Goal: Transaction & Acquisition: Purchase product/service

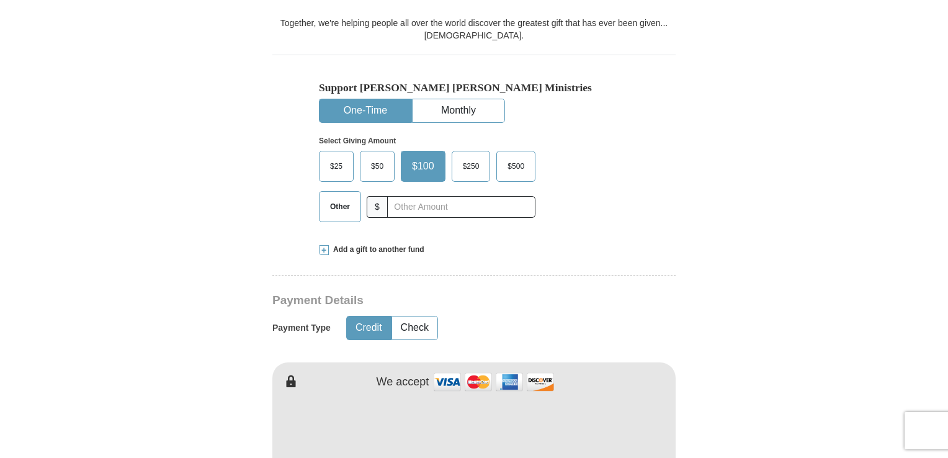
scroll to position [342, 0]
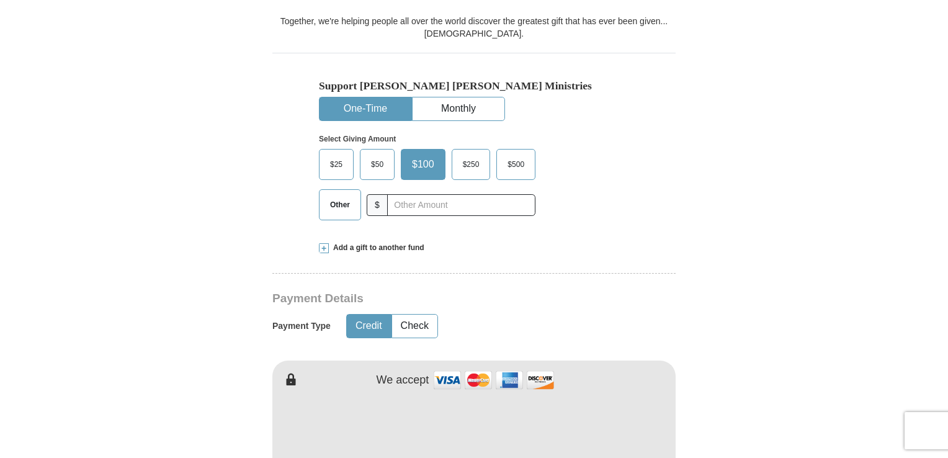
click at [378, 169] on span "$50" at bounding box center [377, 164] width 25 height 19
click at [0, 0] on input "$50" at bounding box center [0, 0] width 0 height 0
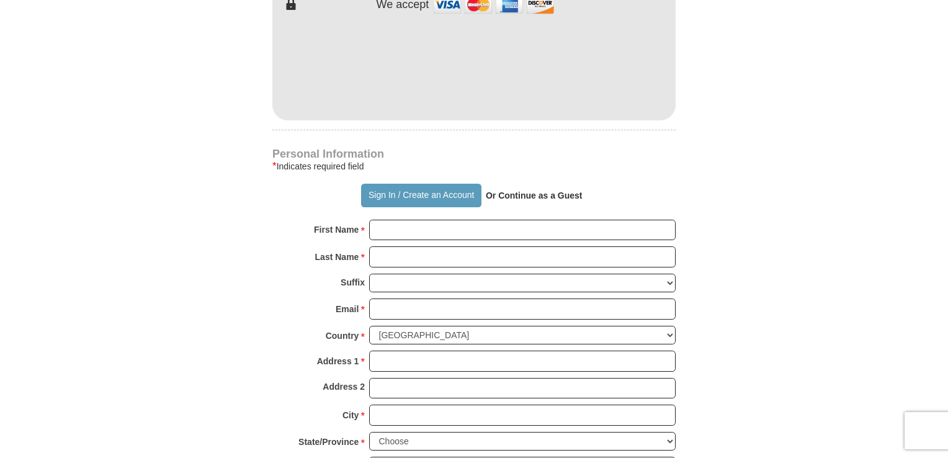
scroll to position [719, 0]
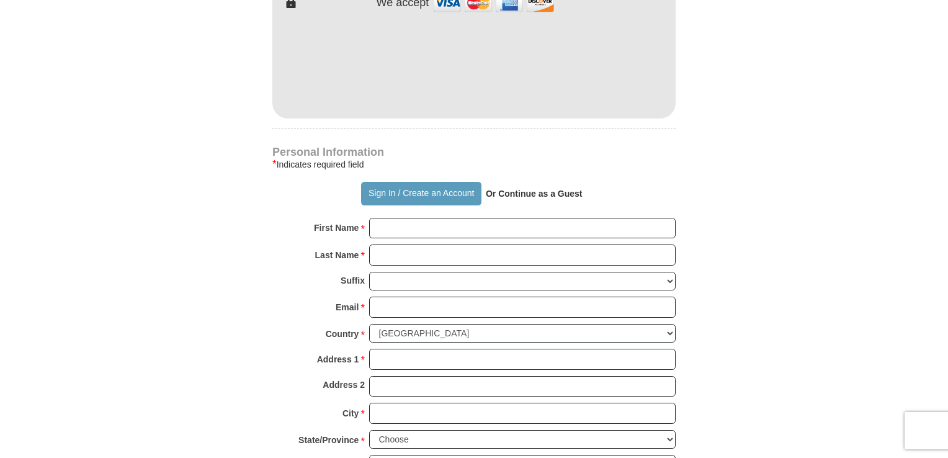
click at [552, 189] on strong "Or Continue as a Guest" at bounding box center [534, 194] width 97 height 10
click at [518, 191] on strong "Or Continue as a Guest" at bounding box center [534, 194] width 97 height 10
click at [526, 194] on strong "Or Continue as a Guest" at bounding box center [534, 194] width 97 height 10
click at [390, 228] on input "First Name *" at bounding box center [522, 228] width 307 height 21
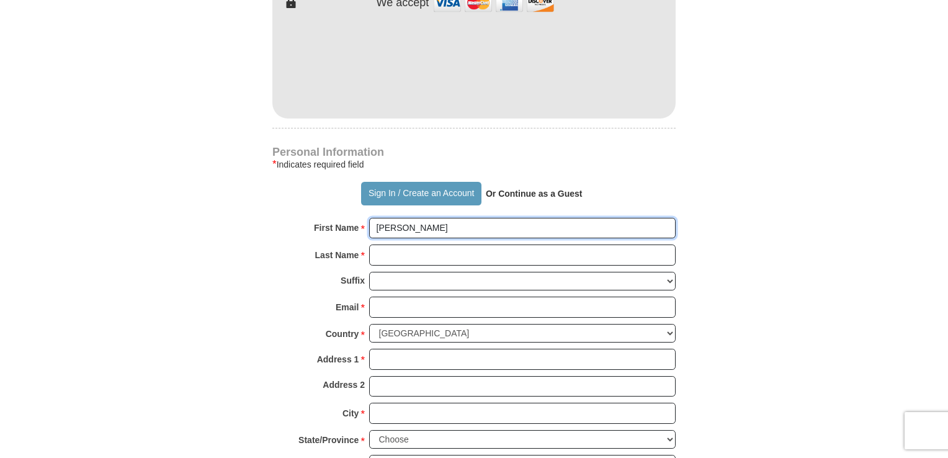
type input "[PERSON_NAME]"
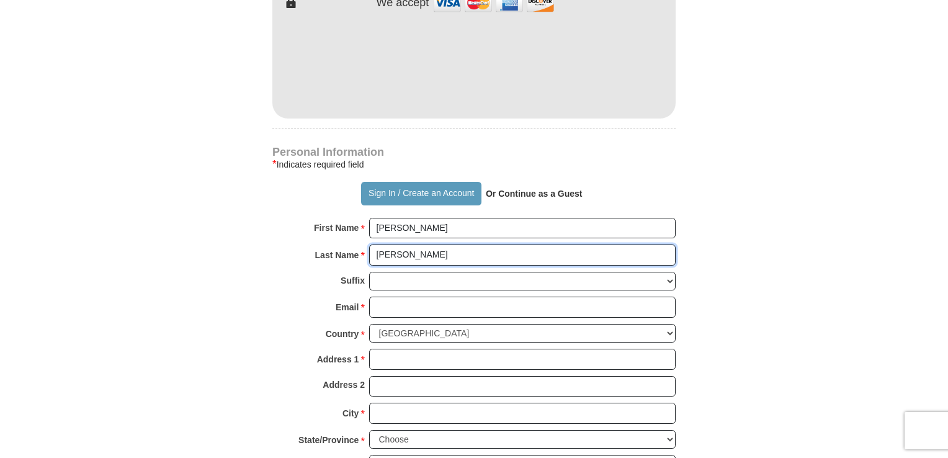
type input "[PERSON_NAME]"
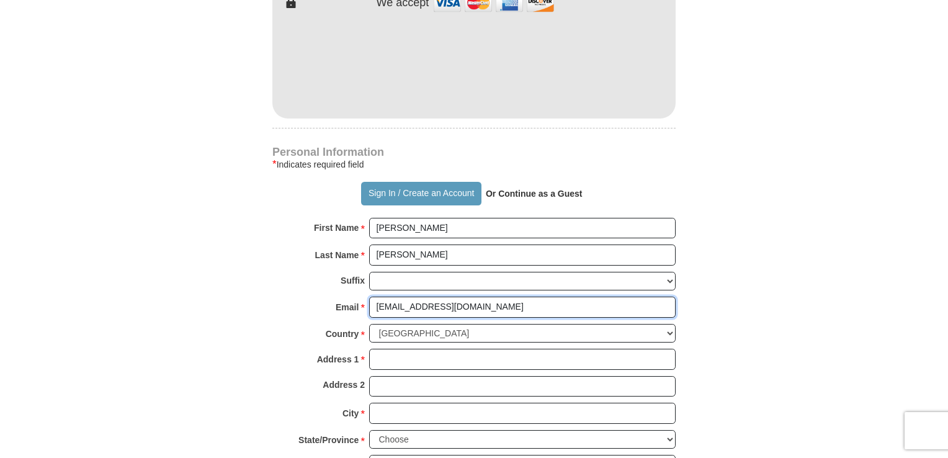
type input "[EMAIL_ADDRESS][DOMAIN_NAME]"
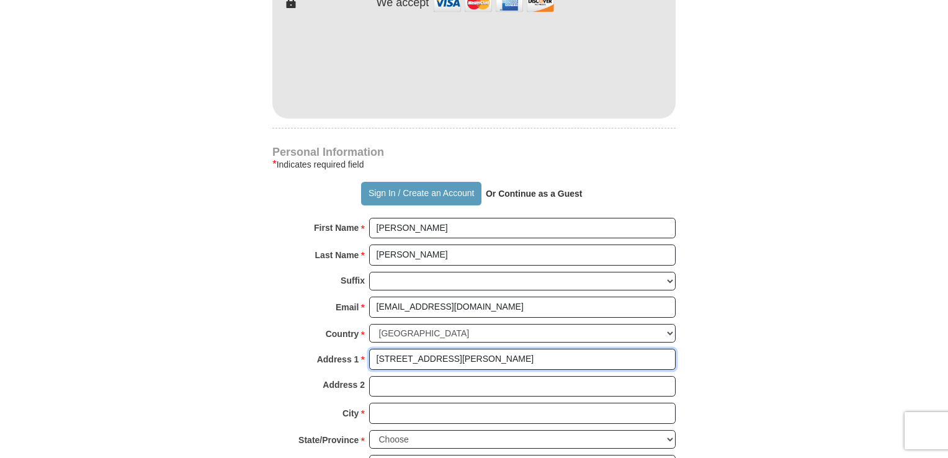
type input "[STREET_ADDRESS][PERSON_NAME]"
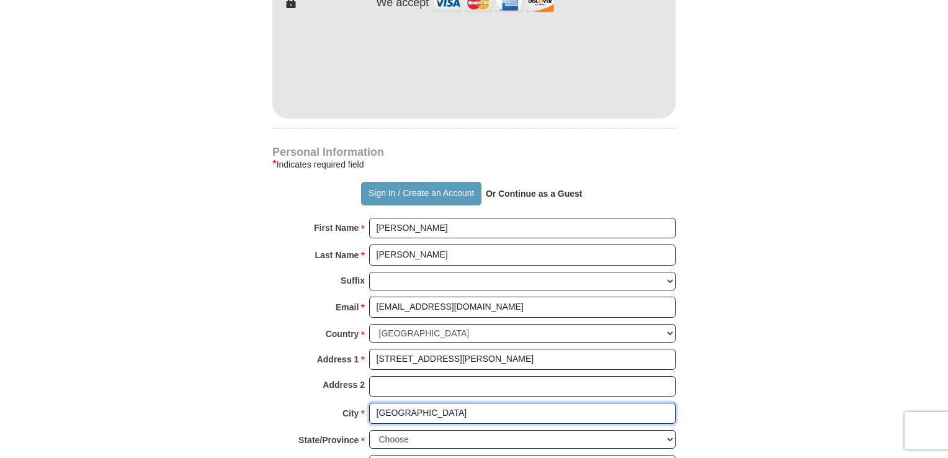
type input "[GEOGRAPHIC_DATA]"
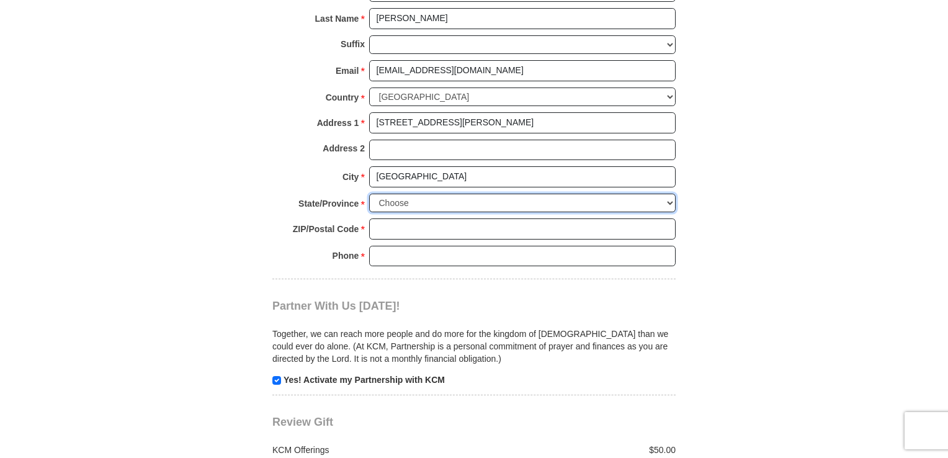
scroll to position [959, 0]
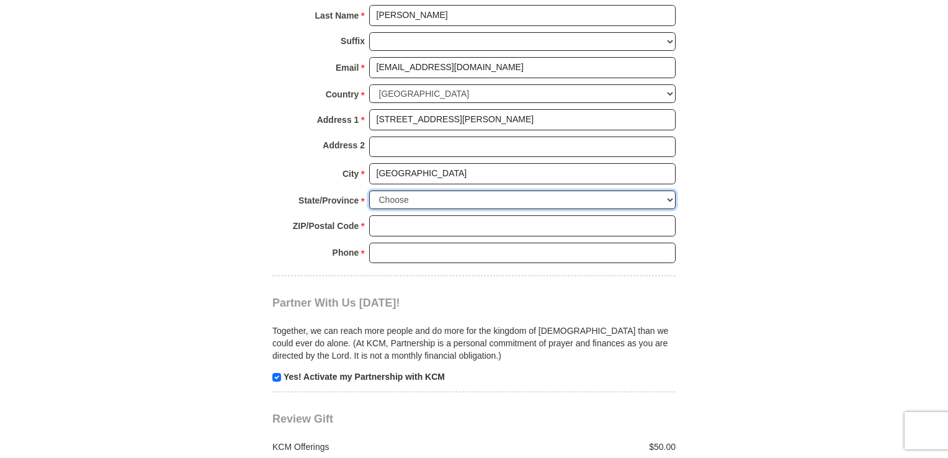
click at [673, 191] on select "Choose [US_STATE] [US_STATE] [US_STATE] [US_STATE] [US_STATE] Armed Forces Amer…" at bounding box center [522, 200] width 307 height 19
click at [369, 191] on select "Choose [US_STATE] [US_STATE] [US_STATE] [US_STATE] [US_STATE] Armed Forces Amer…" at bounding box center [522, 200] width 307 height 19
click at [675, 196] on select "Choose [US_STATE] [US_STATE] [US_STATE] [US_STATE] [US_STATE] Armed Forces Amer…" at bounding box center [522, 200] width 307 height 19
click at [369, 191] on select "Choose [US_STATE] [US_STATE] [US_STATE] [US_STATE] [US_STATE] Armed Forces Amer…" at bounding box center [522, 200] width 307 height 19
click at [554, 202] on select "Choose [US_STATE] [US_STATE] [US_STATE] [US_STATE] [US_STATE] Armed Forces Amer…" at bounding box center [522, 200] width 307 height 19
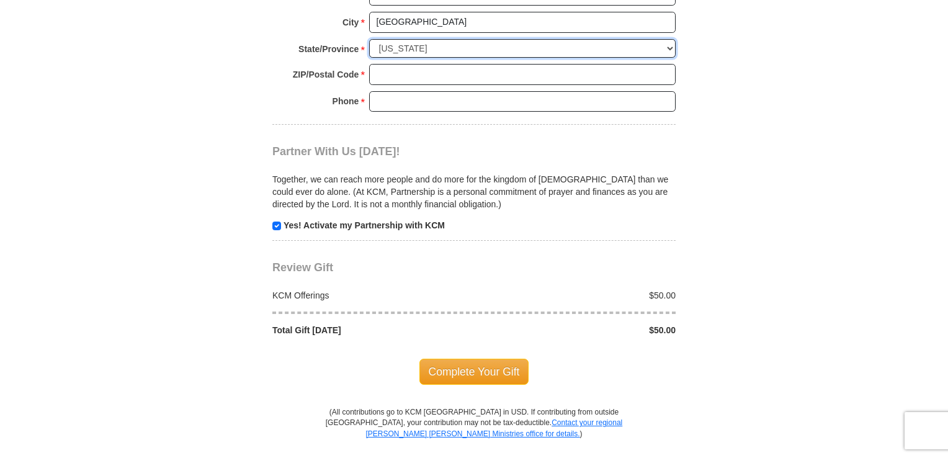
scroll to position [1112, 0]
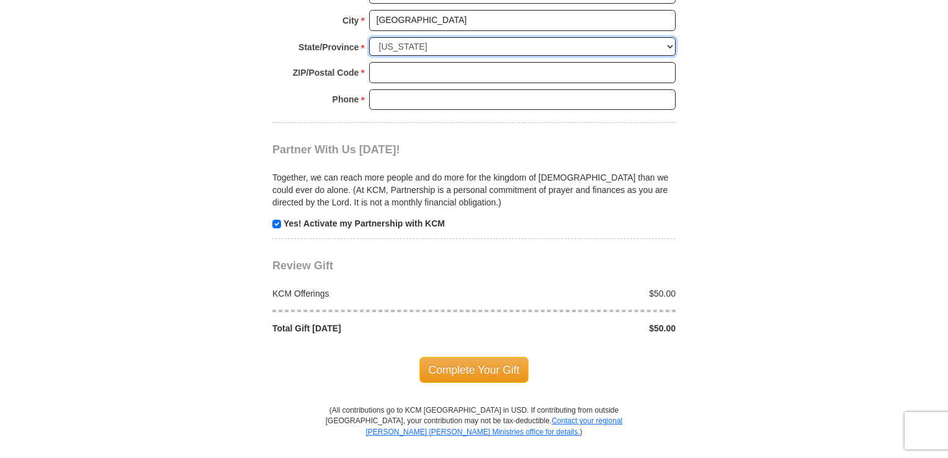
click at [673, 37] on select "Choose [US_STATE] [US_STATE] [US_STATE] [US_STATE] [US_STATE] Armed Forces Amer…" at bounding box center [522, 46] width 307 height 19
select select "MI"
click at [369, 37] on select "Choose [US_STATE] [US_STATE] [US_STATE] [US_STATE] [US_STATE] Armed Forces Amer…" at bounding box center [522, 46] width 307 height 19
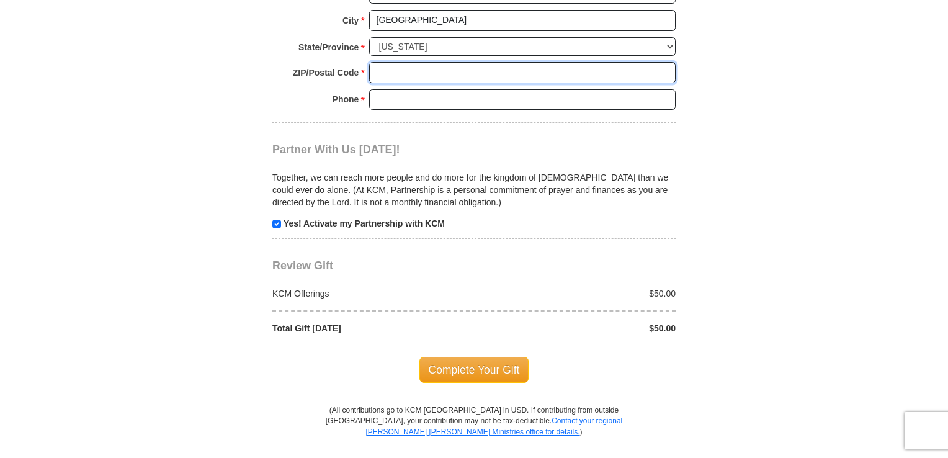
click at [521, 64] on input "ZIP/Postal Code *" at bounding box center [522, 72] width 307 height 21
type input "48212"
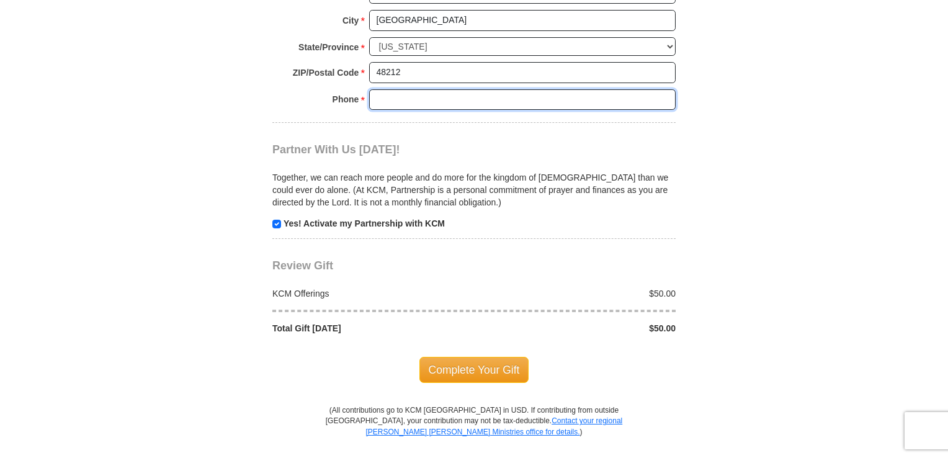
click at [644, 97] on input "Phone * *" at bounding box center [522, 99] width 307 height 21
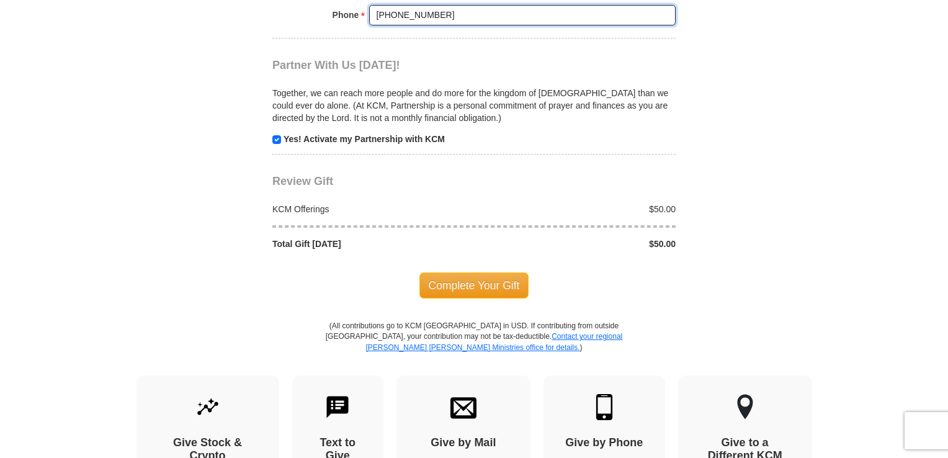
scroll to position [1196, 0]
type input "[PHONE_NUMBER]"
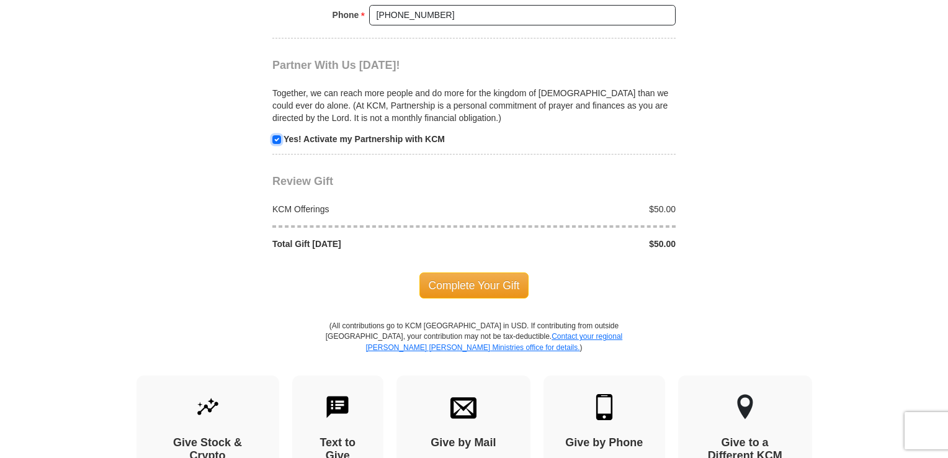
click at [276, 136] on input "checkbox" at bounding box center [276, 139] width 9 height 9
checkbox input "false"
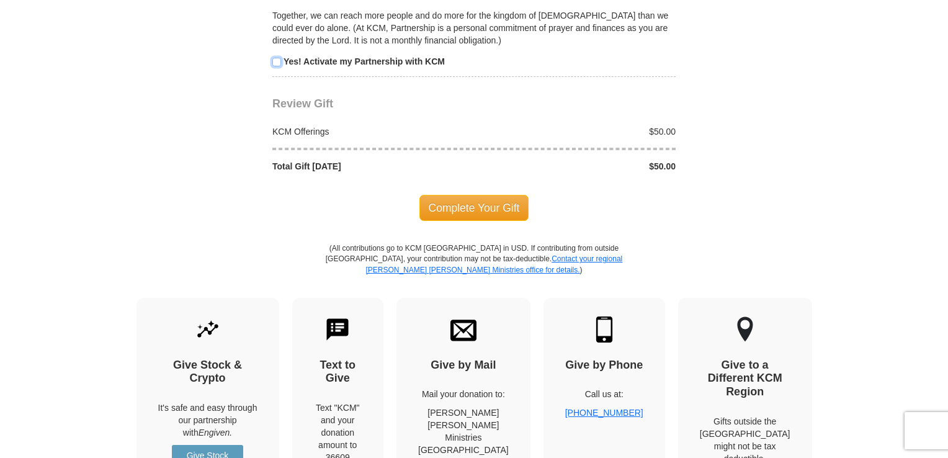
scroll to position [1276, 0]
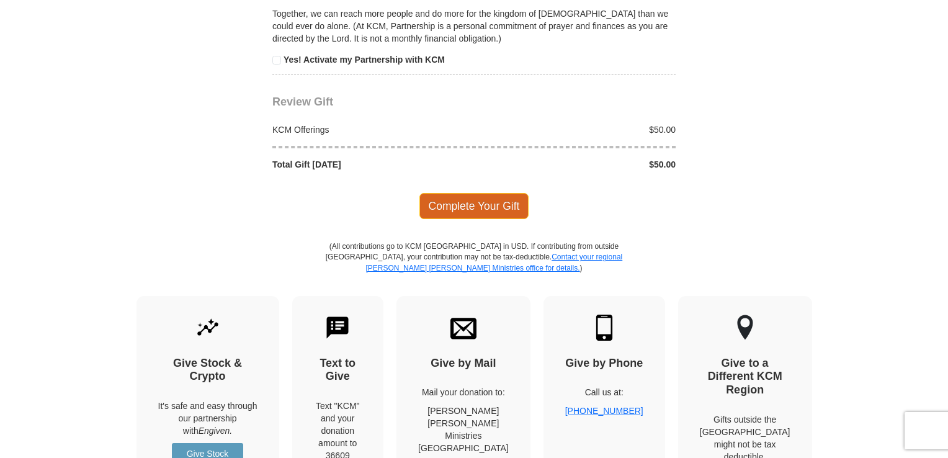
click at [480, 201] on span "Complete Your Gift" at bounding box center [475, 206] width 110 height 26
